Goal: Unclear

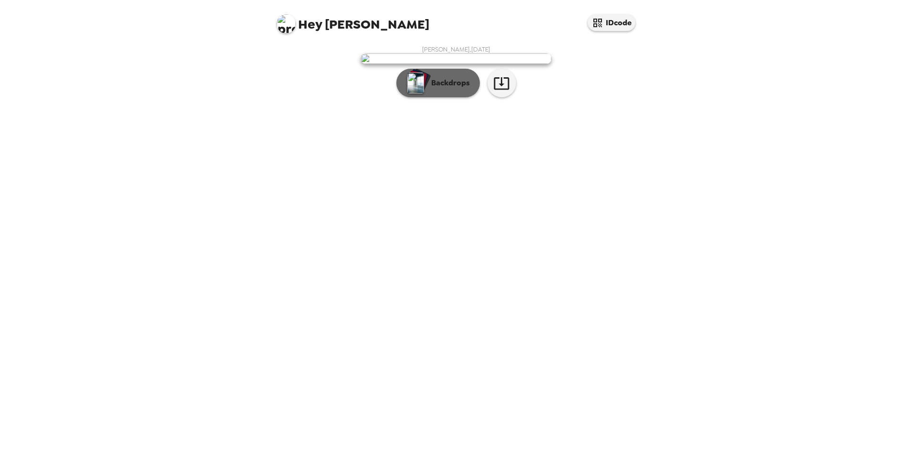
click at [421, 93] on img "button" at bounding box center [415, 82] width 17 height 21
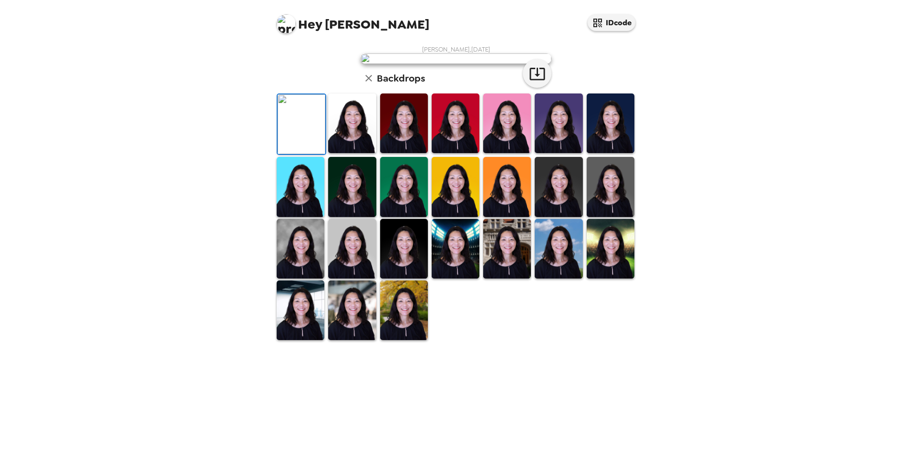
drag, startPoint x: 609, startPoint y: 409, endPoint x: 625, endPoint y: 425, distance: 22.3
click at [610, 217] on img at bounding box center [611, 187] width 48 height 60
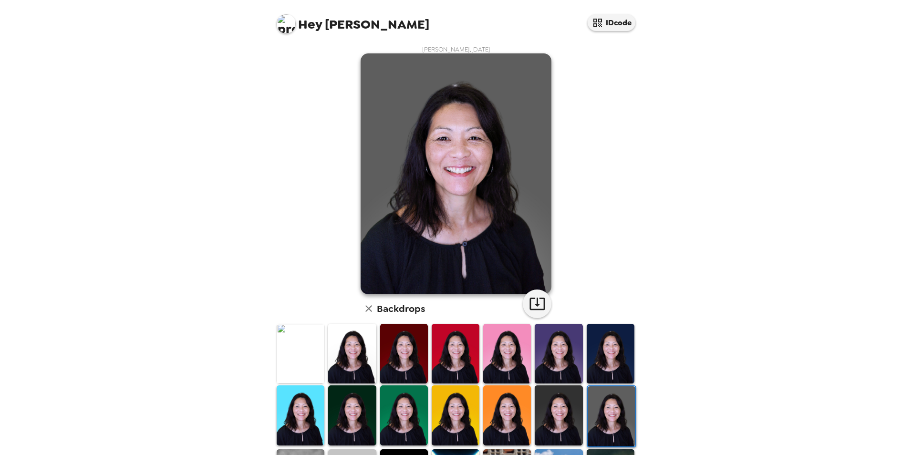
scroll to position [124, 0]
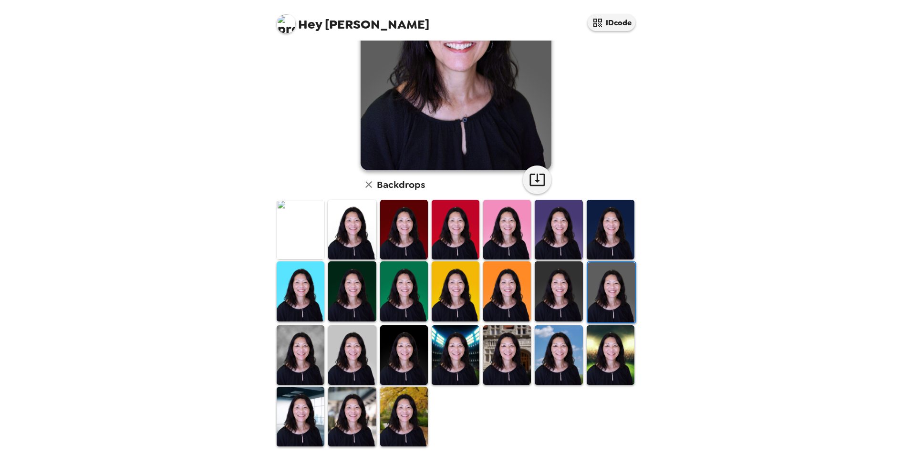
click at [355, 349] on img at bounding box center [352, 355] width 48 height 60
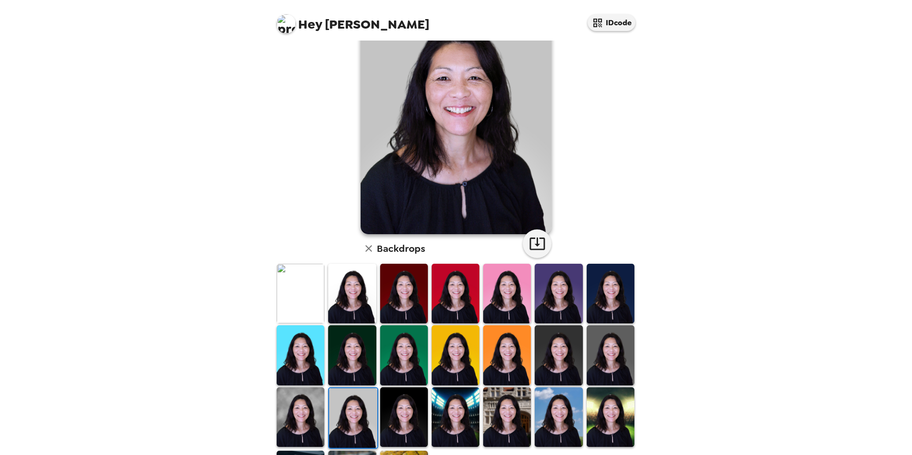
scroll to position [76, 0]
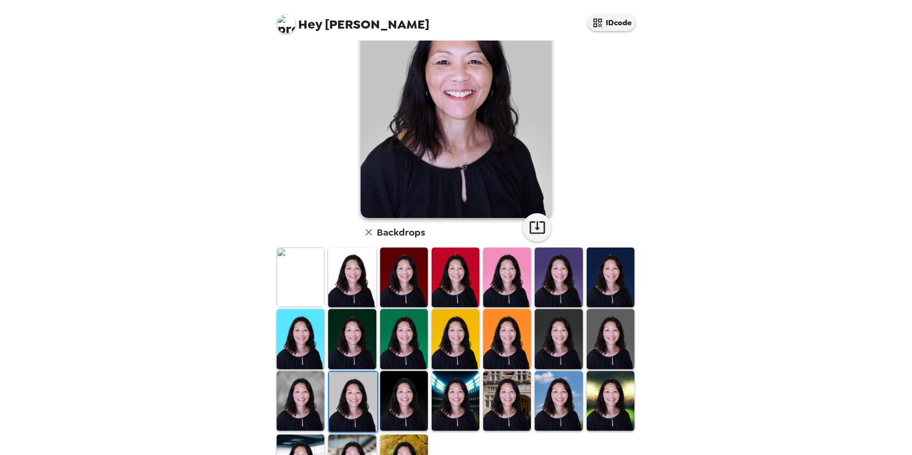
click at [296, 381] on img at bounding box center [301, 401] width 48 height 60
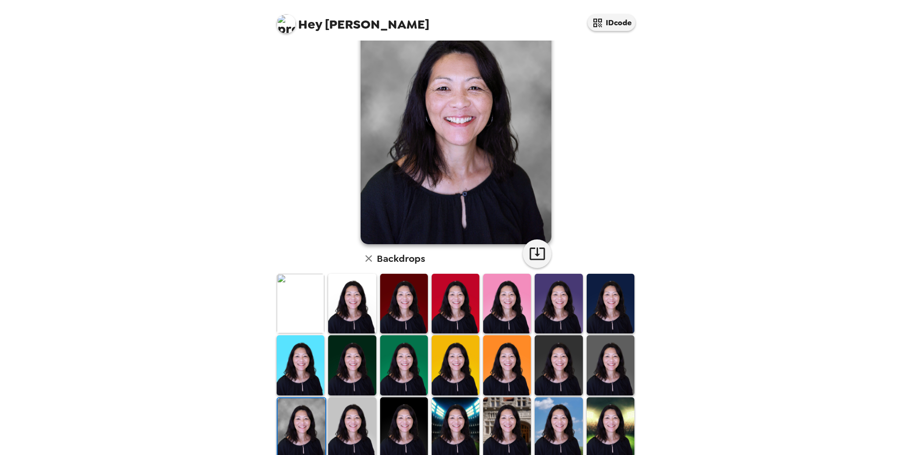
scroll to position [29, 0]
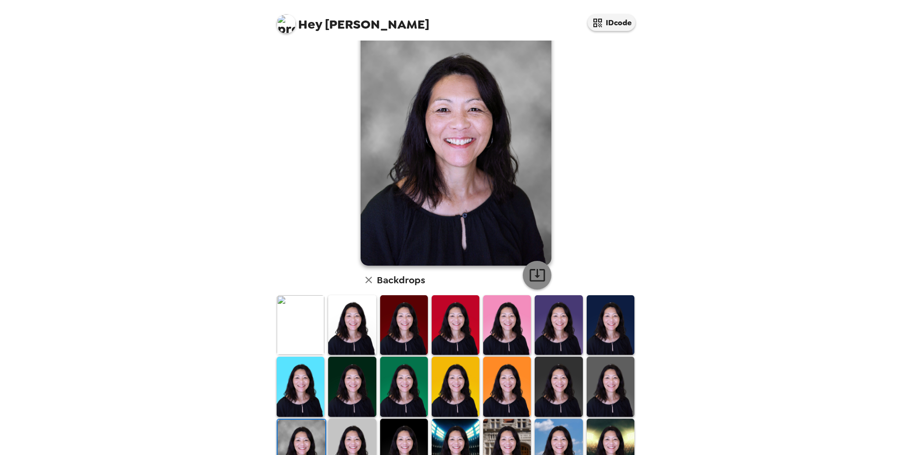
click at [525, 276] on button "button" at bounding box center [537, 275] width 29 height 29
